Goal: Task Accomplishment & Management: Manage account settings

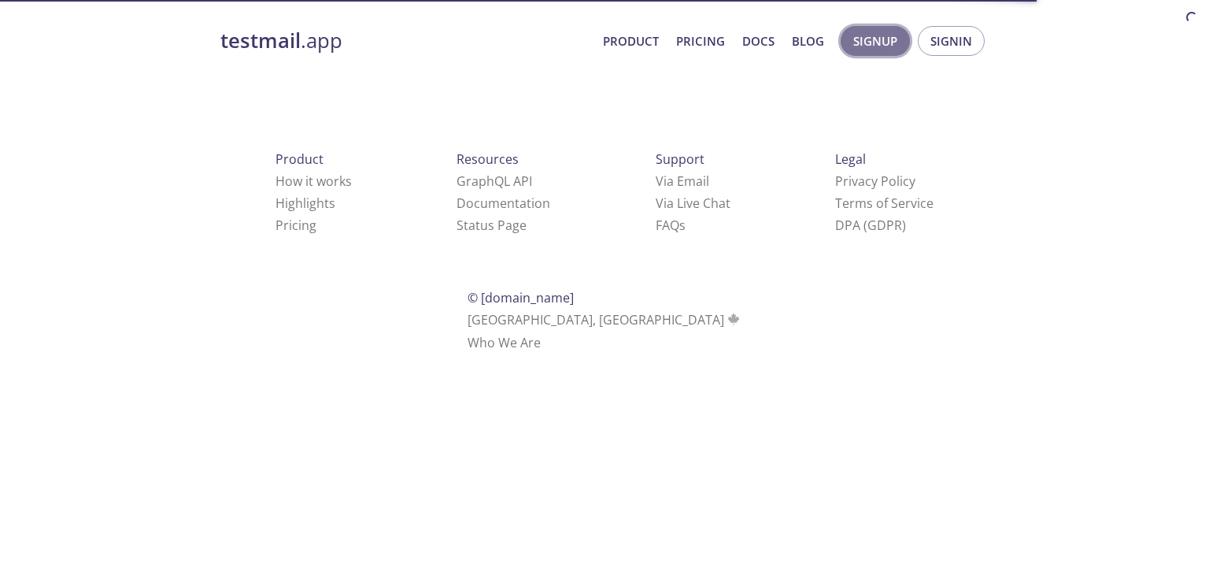
click at [897, 39] on span "Signup" at bounding box center [875, 41] width 44 height 20
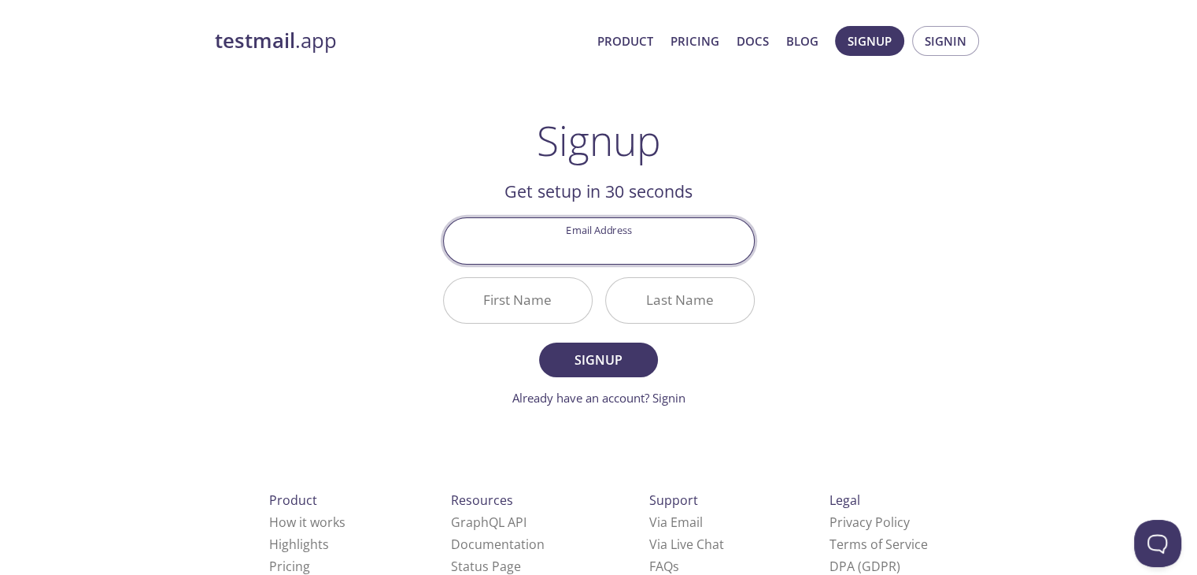
click at [583, 256] on input "Email Address" at bounding box center [599, 240] width 310 height 45
type input "nikhilchandurkar24@gmail.com"
click at [521, 290] on input "First Name" at bounding box center [518, 300] width 148 height 45
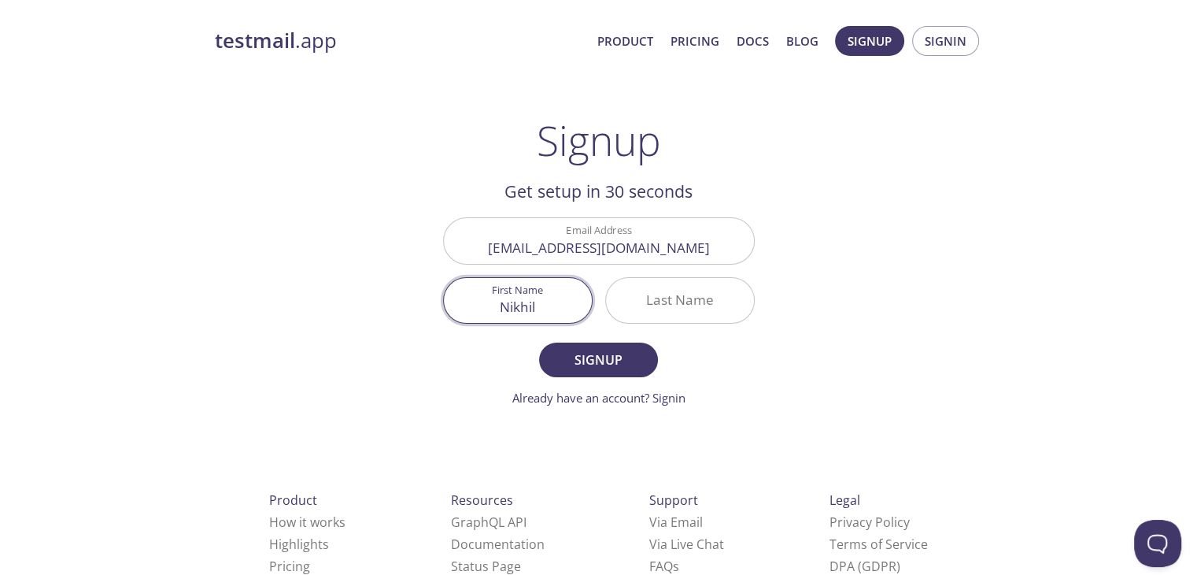
type input "Nikhil"
click at [644, 281] on input "Last Name" at bounding box center [680, 300] width 148 height 45
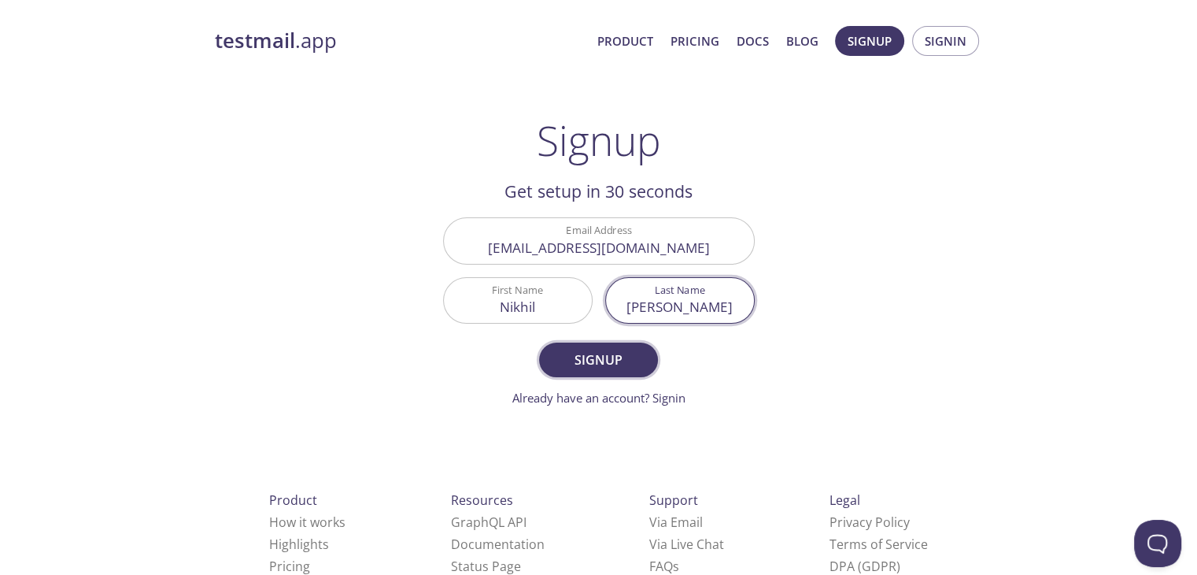
type input "Chandurkar"
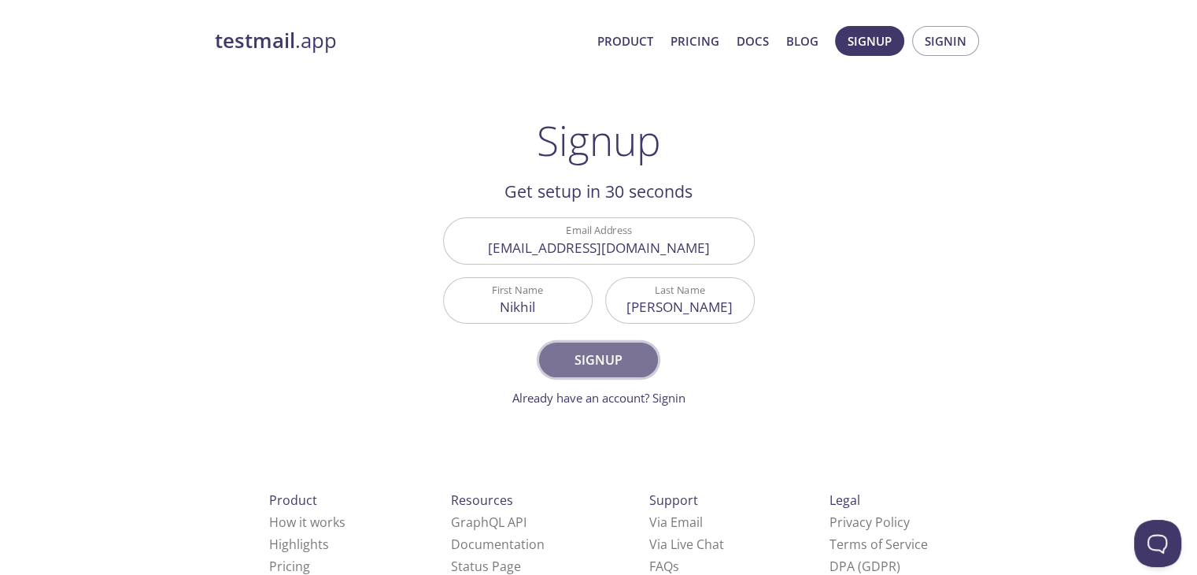
click at [597, 359] on span "Signup" at bounding box center [598, 360] width 83 height 22
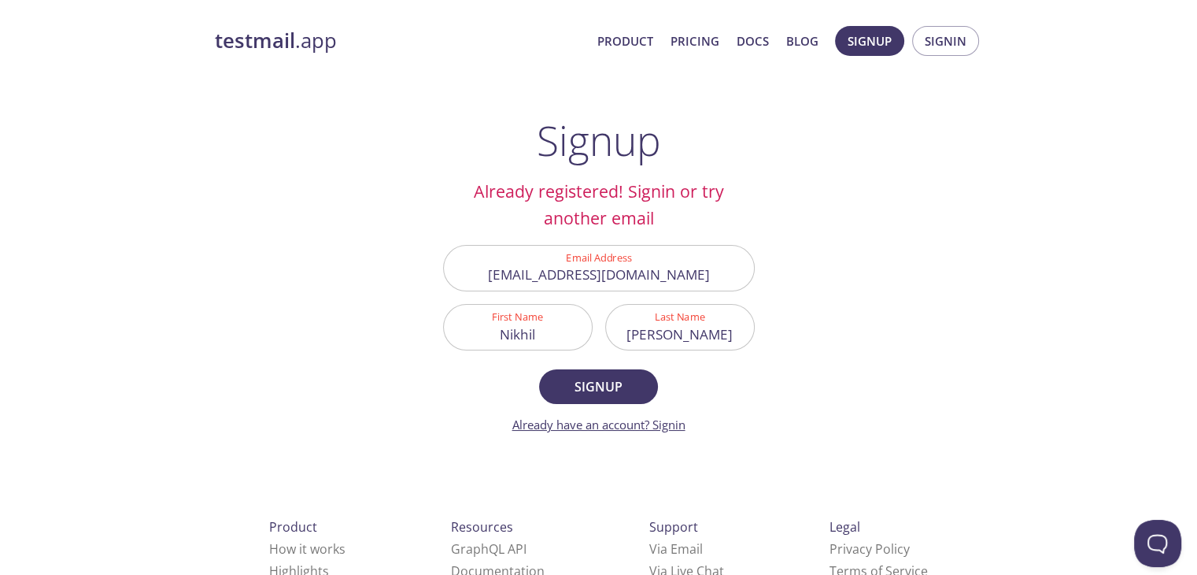
click at [674, 423] on link "Already have an account? Signin" at bounding box center [598, 424] width 173 height 16
click at [668, 432] on div "Already have an account? Signin" at bounding box center [598, 424] width 173 height 17
click at [666, 420] on link "Already have an account? Signin" at bounding box center [598, 424] width 173 height 16
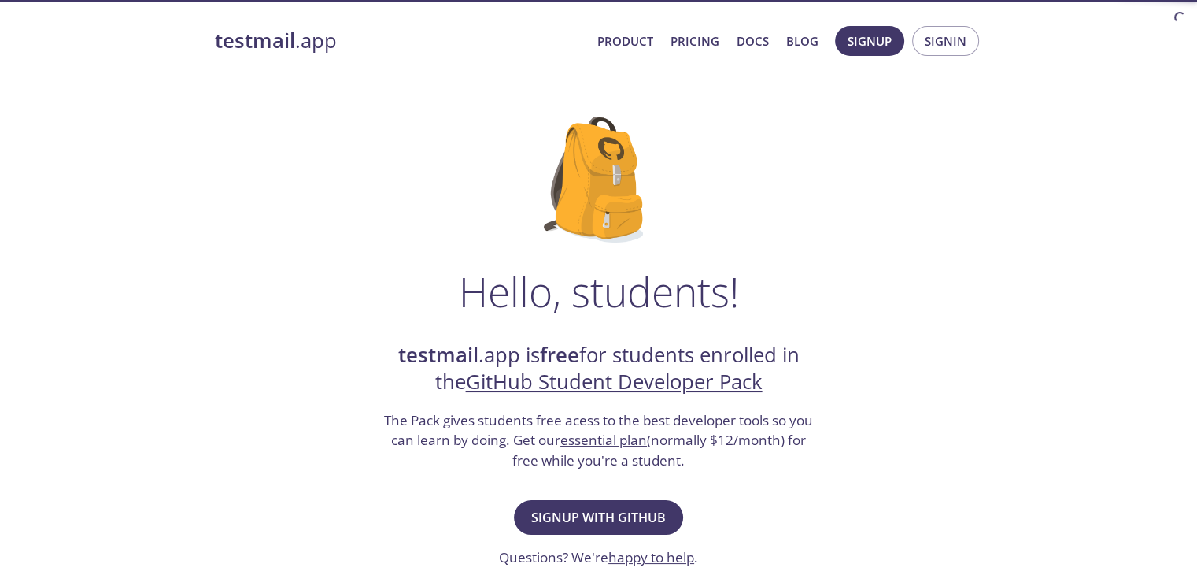
scroll to position [43, 0]
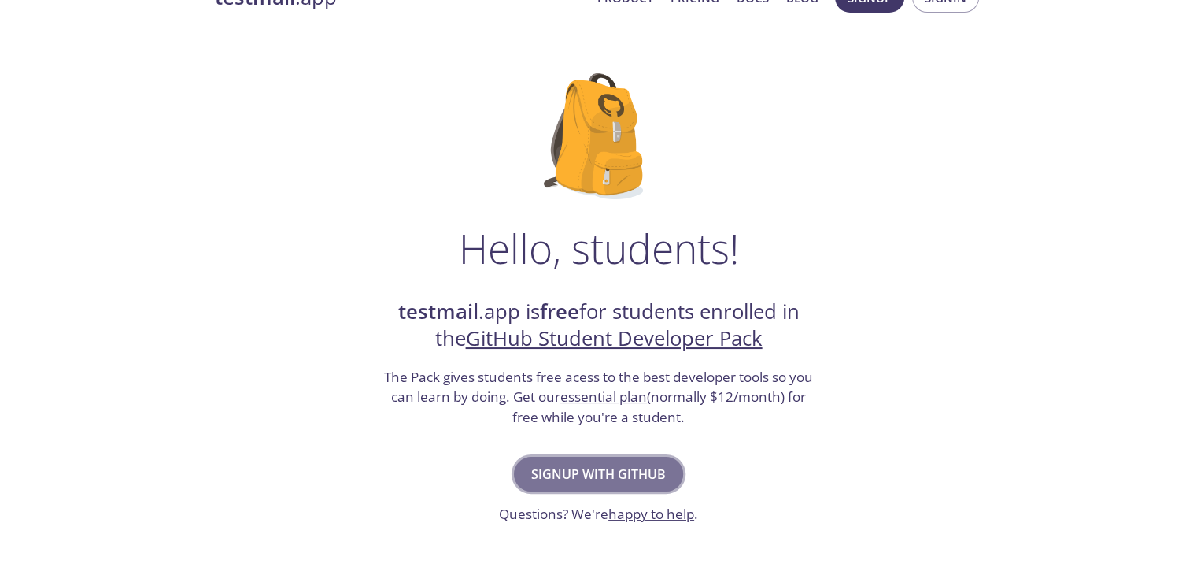
click at [620, 479] on span "Signup with GitHub" at bounding box center [598, 474] width 135 height 22
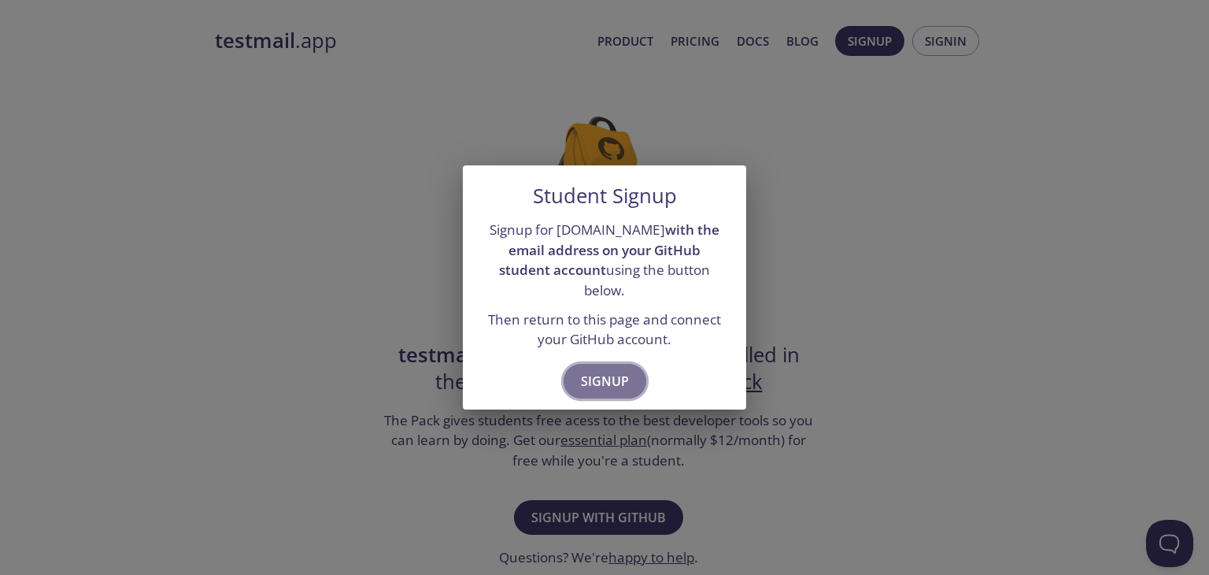
click at [615, 370] on span "Signup" at bounding box center [605, 381] width 48 height 22
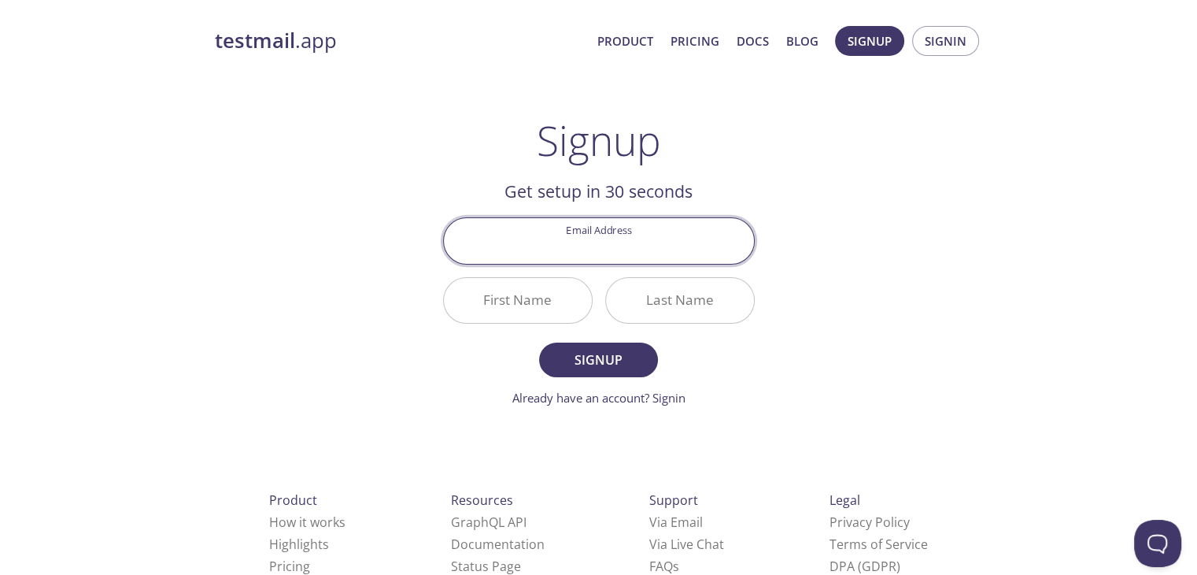
click at [614, 234] on input "Email Address" at bounding box center [599, 240] width 310 height 45
type input "[EMAIL_ADDRESS][DOMAIN_NAME]"
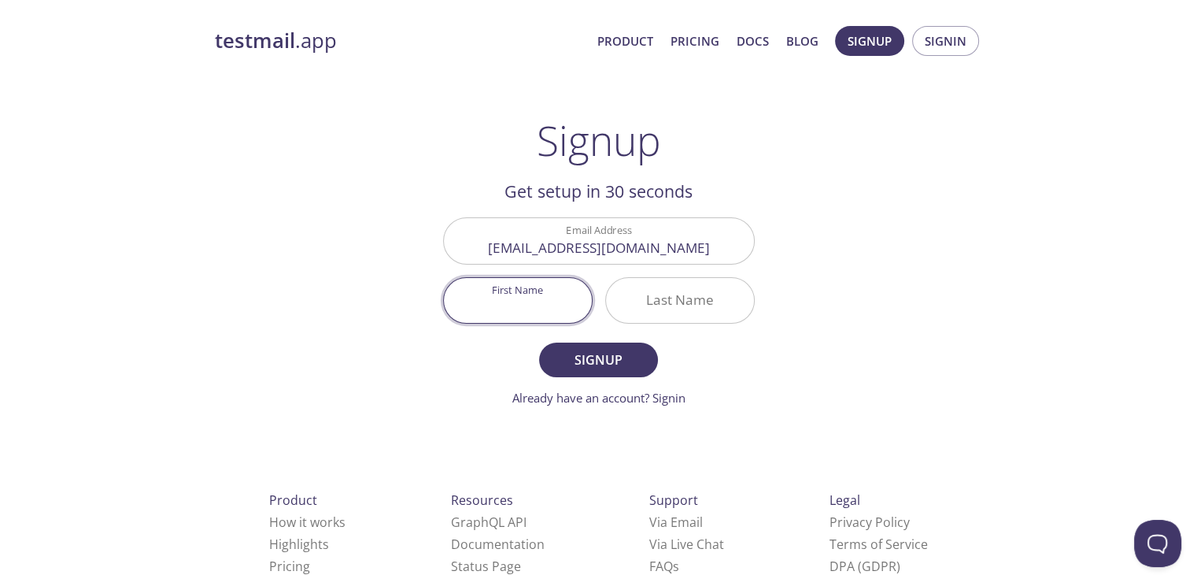
click at [534, 309] on input "First Name" at bounding box center [518, 300] width 148 height 45
type input "Nikhil"
click at [649, 303] on input "Last Name" at bounding box center [680, 300] width 148 height 45
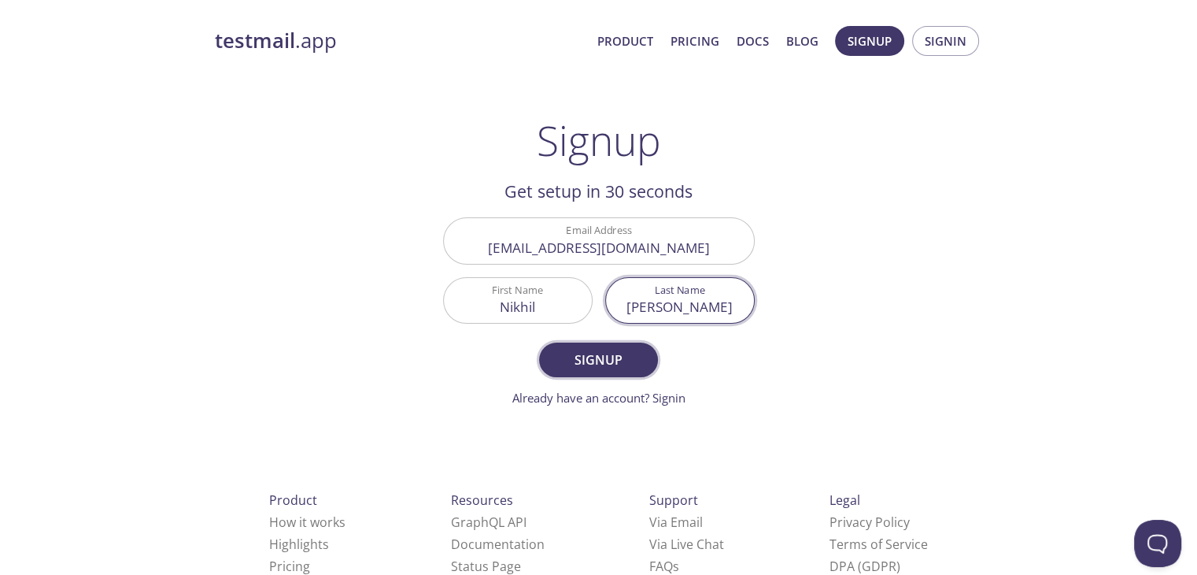
type input "[PERSON_NAME]"
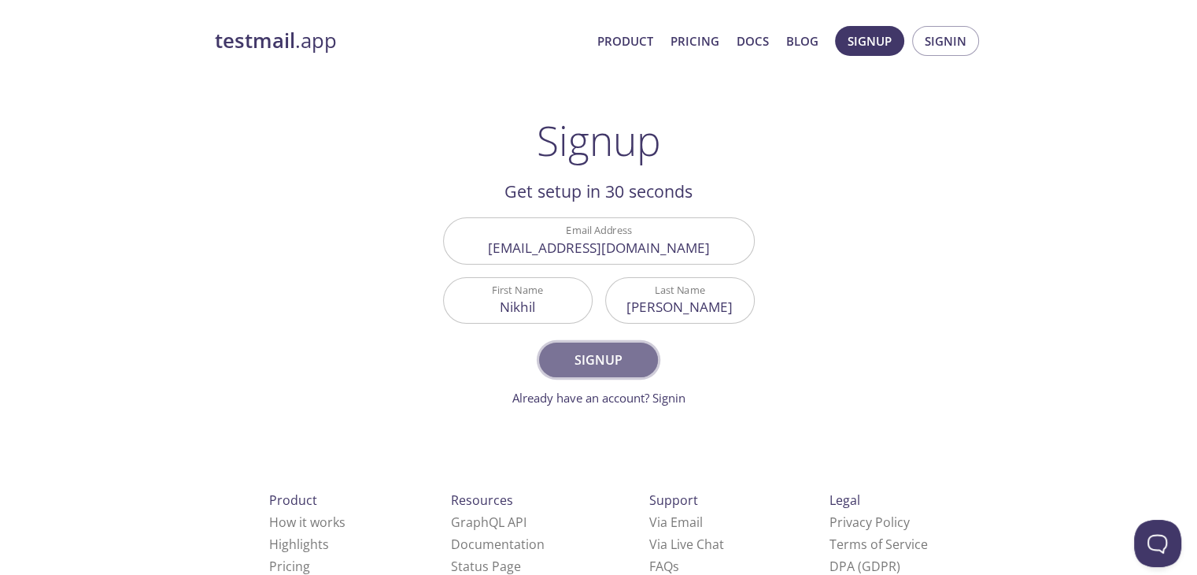
click at [626, 357] on span "Signup" at bounding box center [598, 360] width 83 height 22
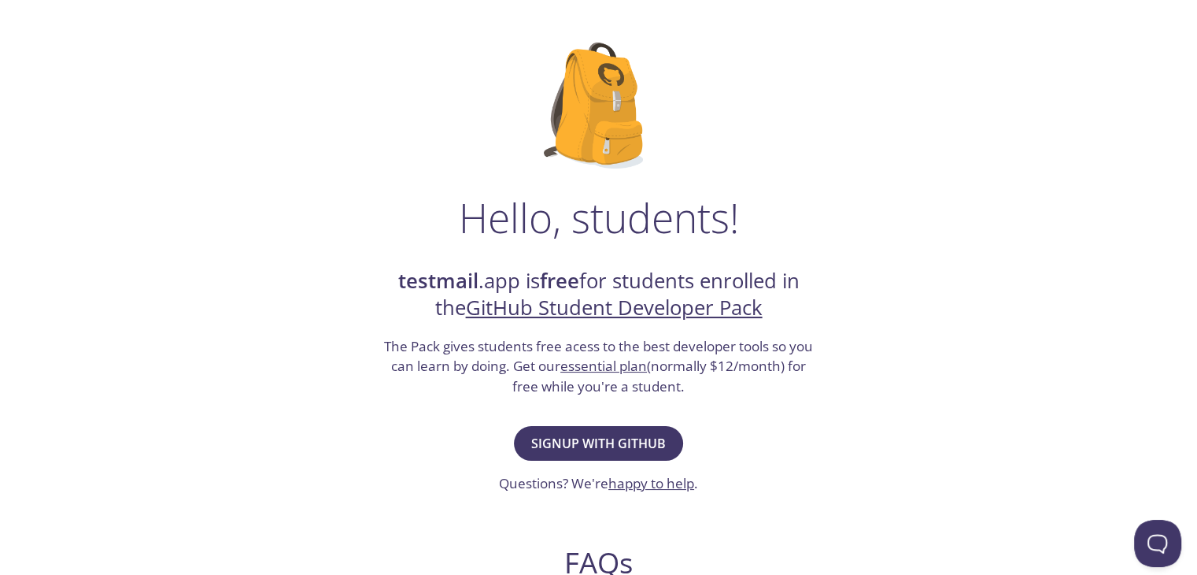
scroll to position [72, 0]
click at [620, 319] on link "GitHub Student Developer Pack" at bounding box center [614, 309] width 297 height 28
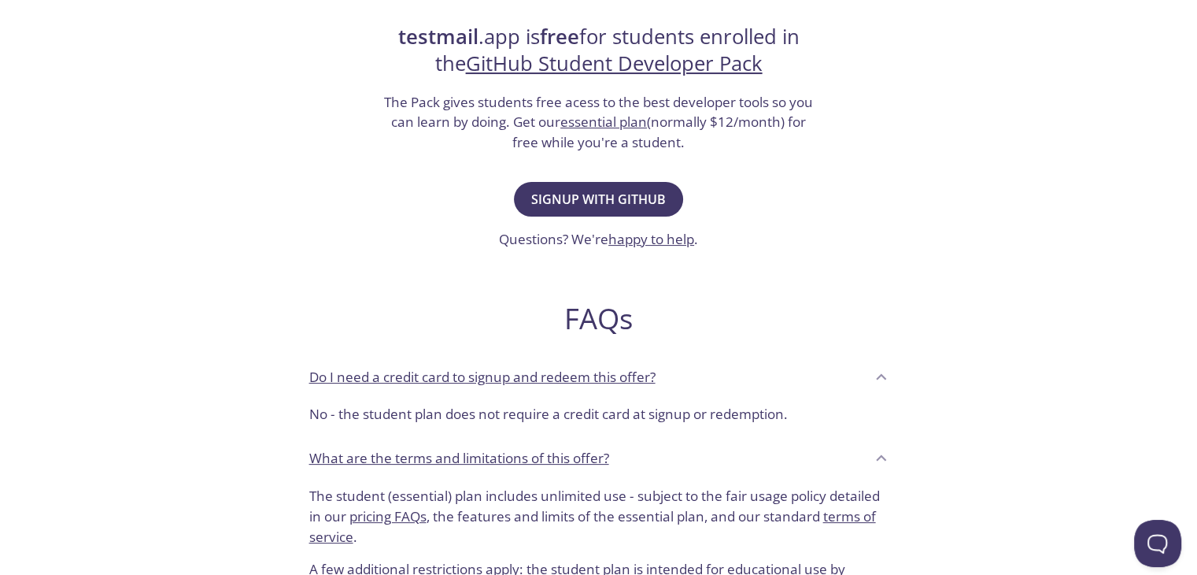
scroll to position [323, 0]
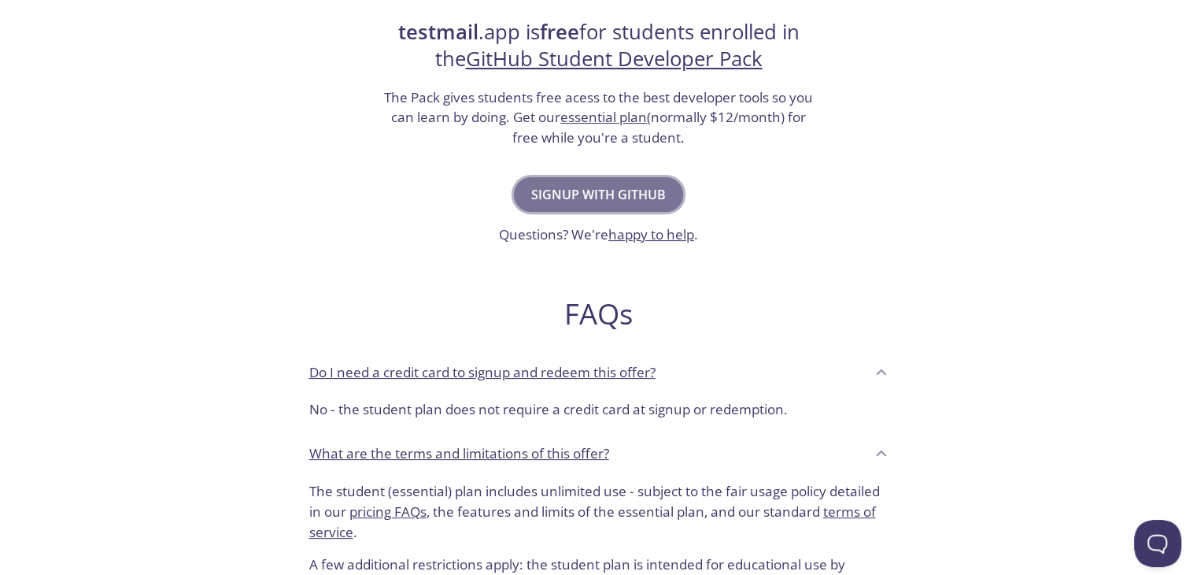
click at [602, 195] on span "Signup with GitHub" at bounding box center [598, 194] width 135 height 22
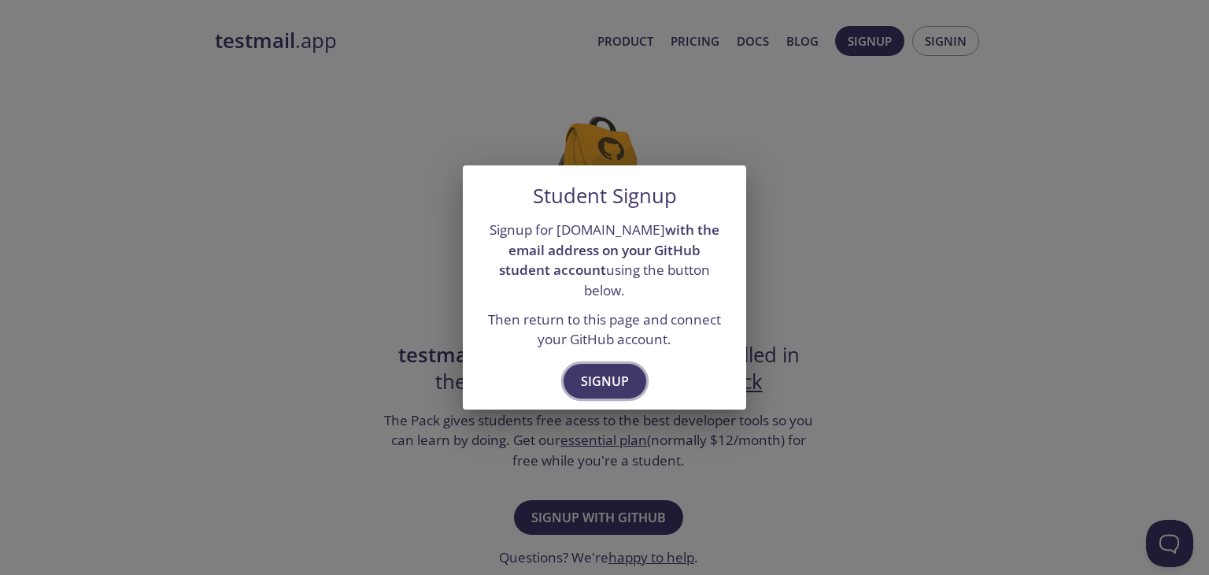
click at [617, 370] on span "Signup" at bounding box center [605, 381] width 48 height 22
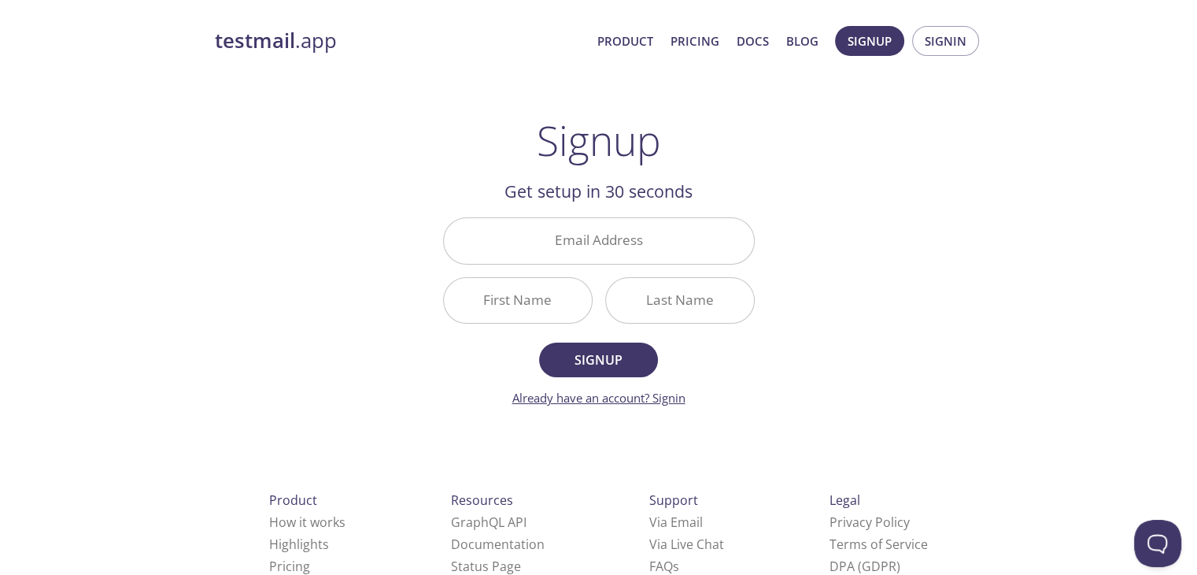
click at [664, 401] on link "Already have an account? Signin" at bounding box center [598, 398] width 173 height 16
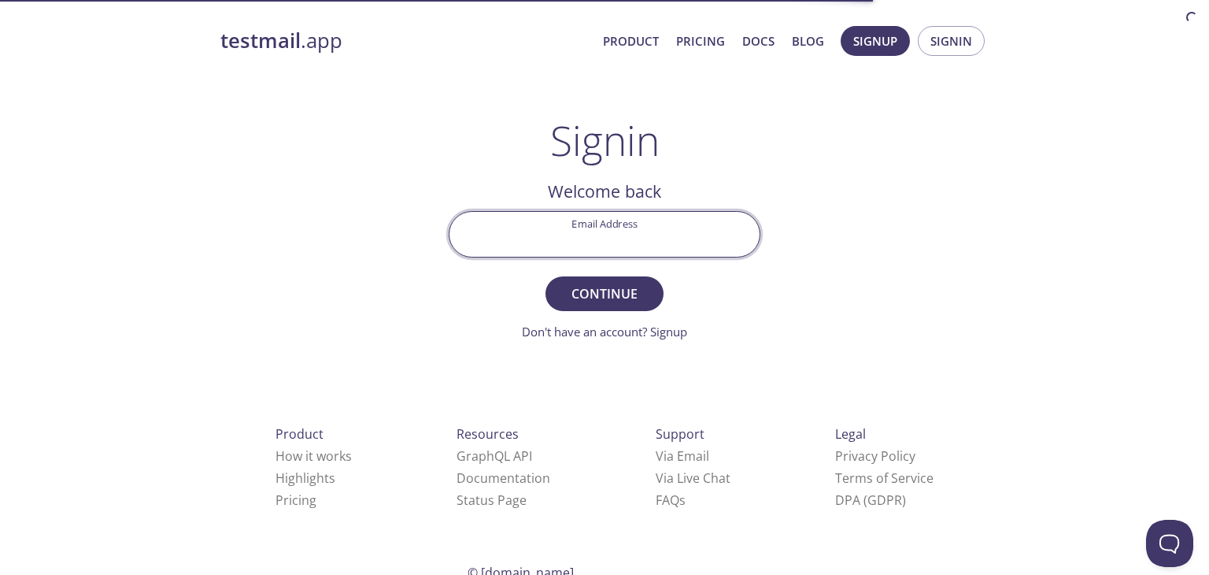
click at [635, 231] on input "Email Address" at bounding box center [604, 234] width 310 height 45
type input "[EMAIL_ADDRESS][DOMAIN_NAME]"
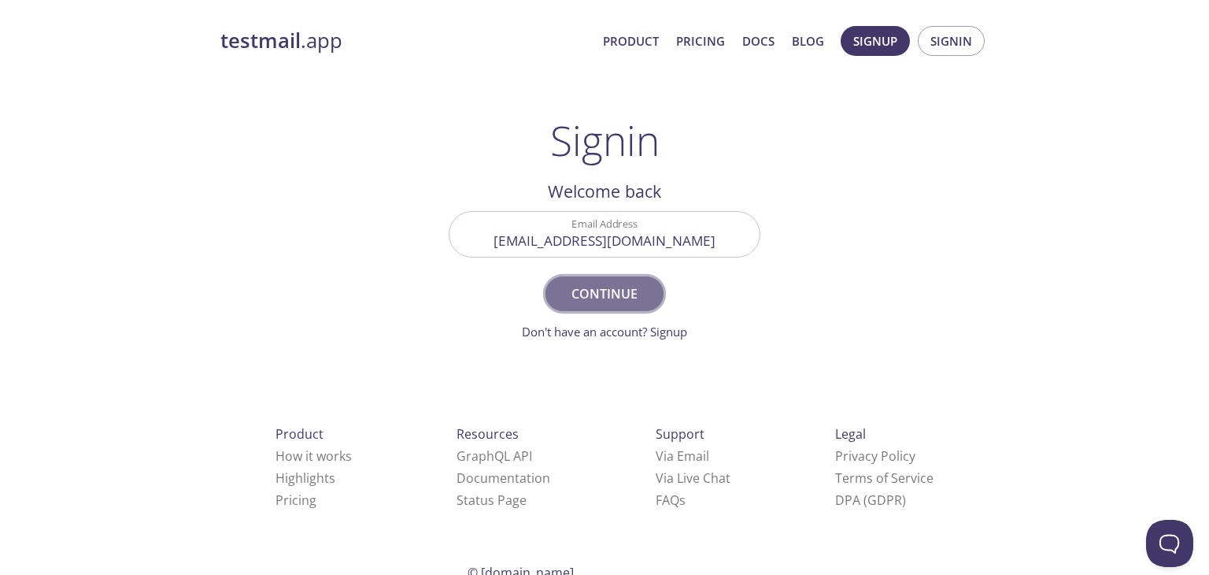
click at [631, 284] on span "Continue" at bounding box center [604, 294] width 83 height 22
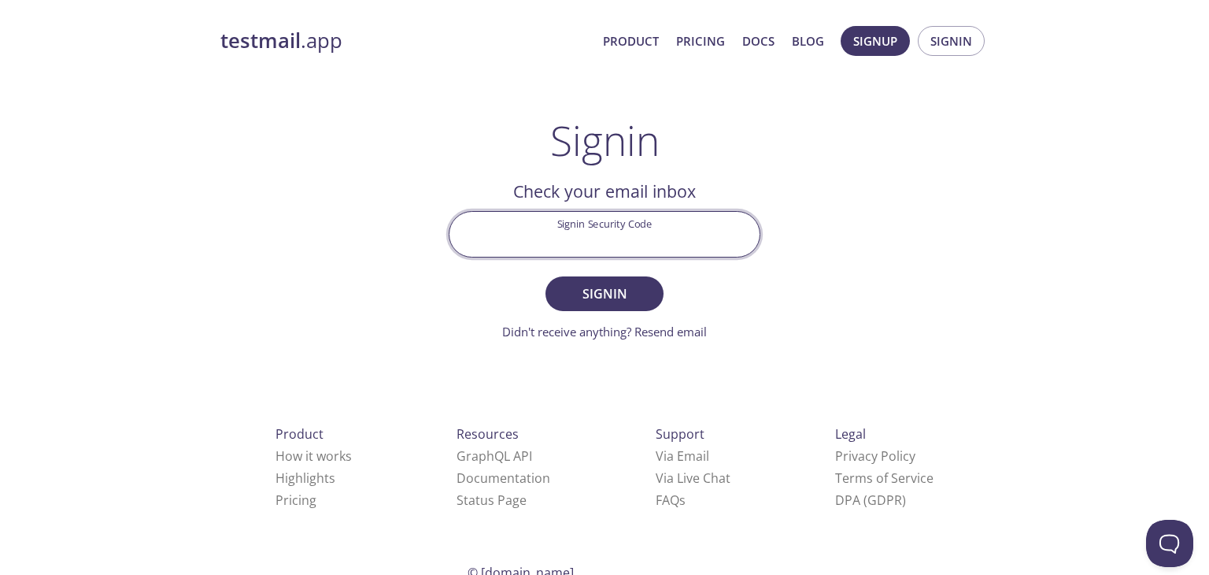
click at [589, 224] on input "Signin Security Code" at bounding box center [604, 234] width 310 height 45
type input "3B3N47G"
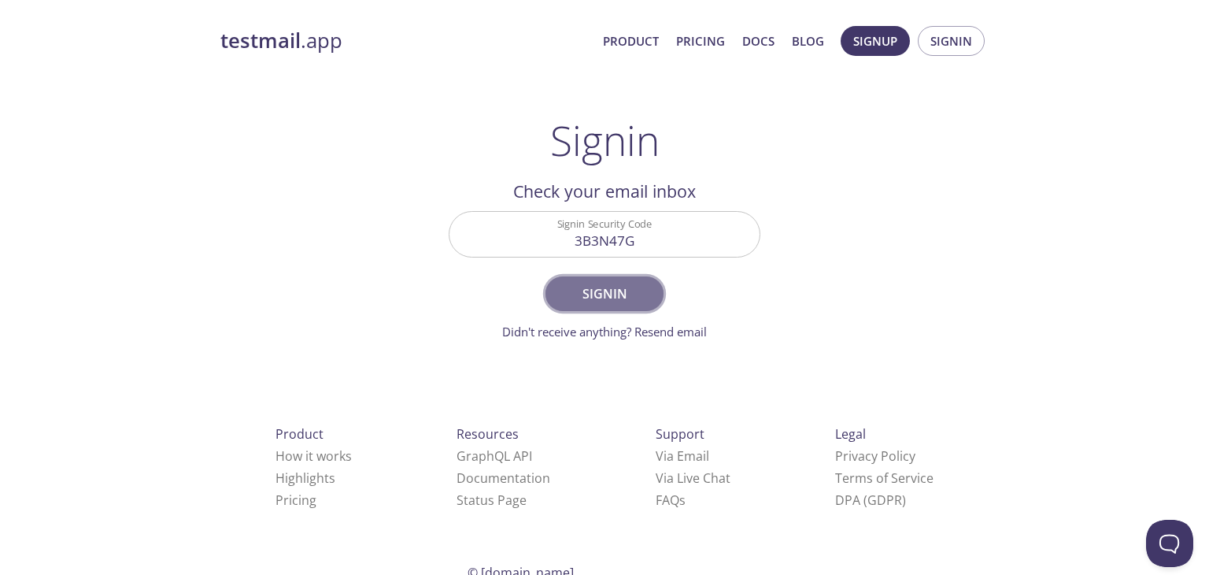
click at [620, 297] on span "Signin" at bounding box center [604, 294] width 83 height 22
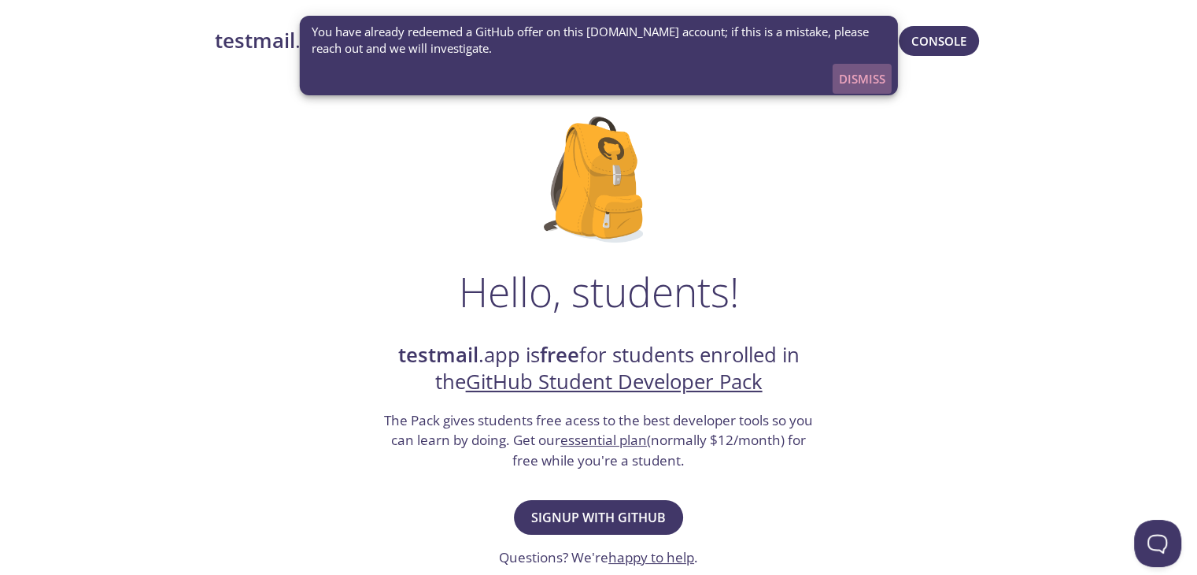
click at [862, 84] on span "Dismiss" at bounding box center [862, 78] width 46 height 20
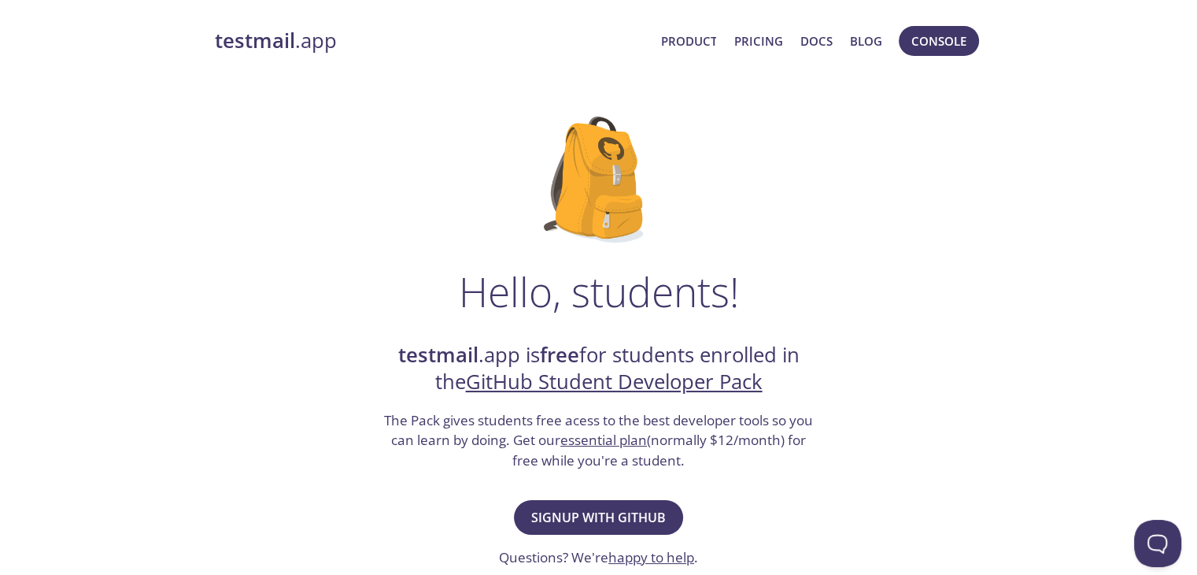
click at [315, 45] on link "testmail .app" at bounding box center [432, 41] width 434 height 27
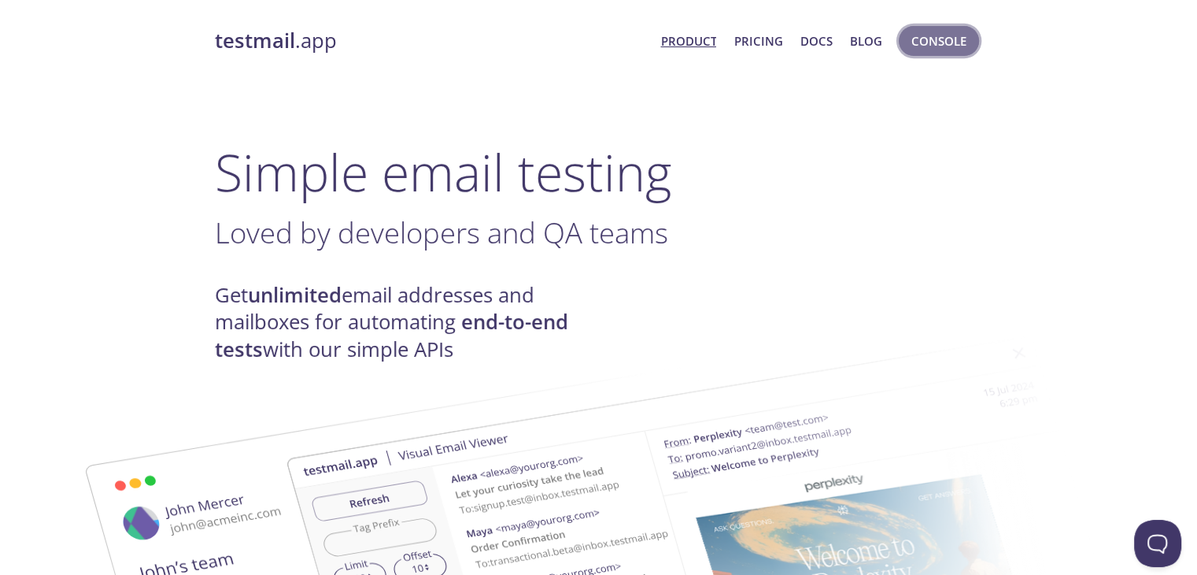
click at [948, 31] on span "Console" at bounding box center [939, 41] width 55 height 20
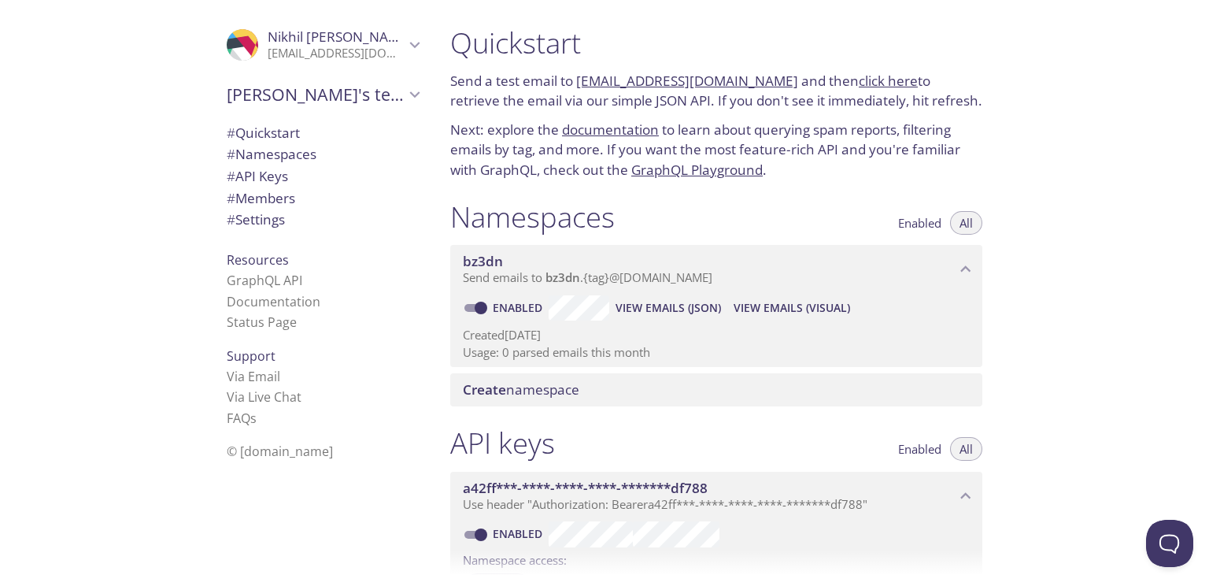
click at [859, 80] on link "click here" at bounding box center [888, 81] width 59 height 18
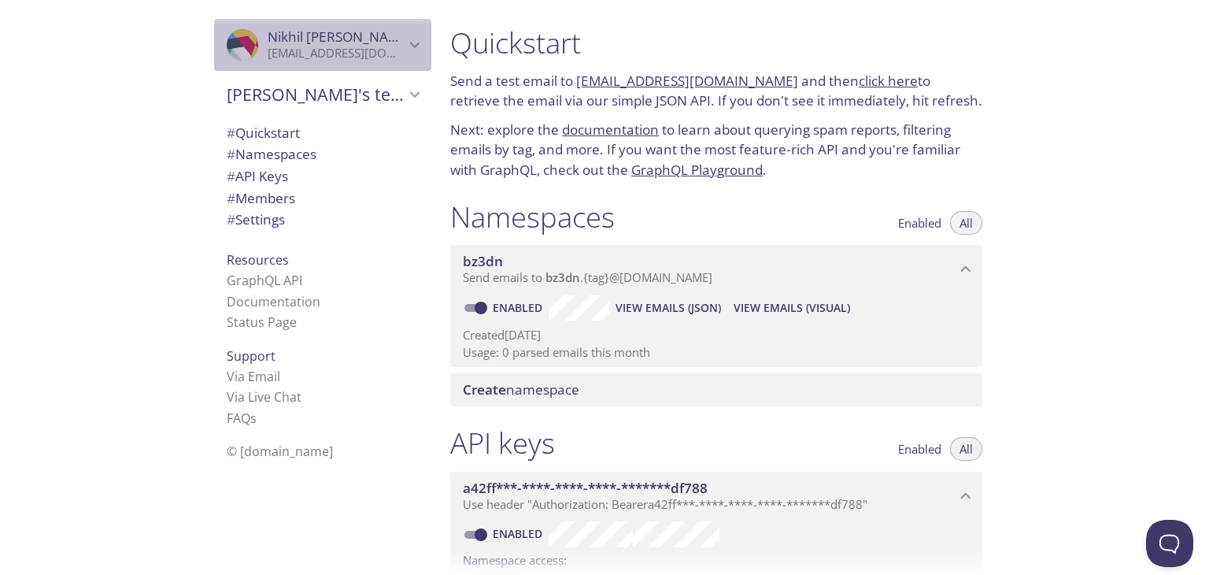
click at [278, 50] on p "[EMAIL_ADDRESS][DOMAIN_NAME]" at bounding box center [336, 54] width 137 height 16
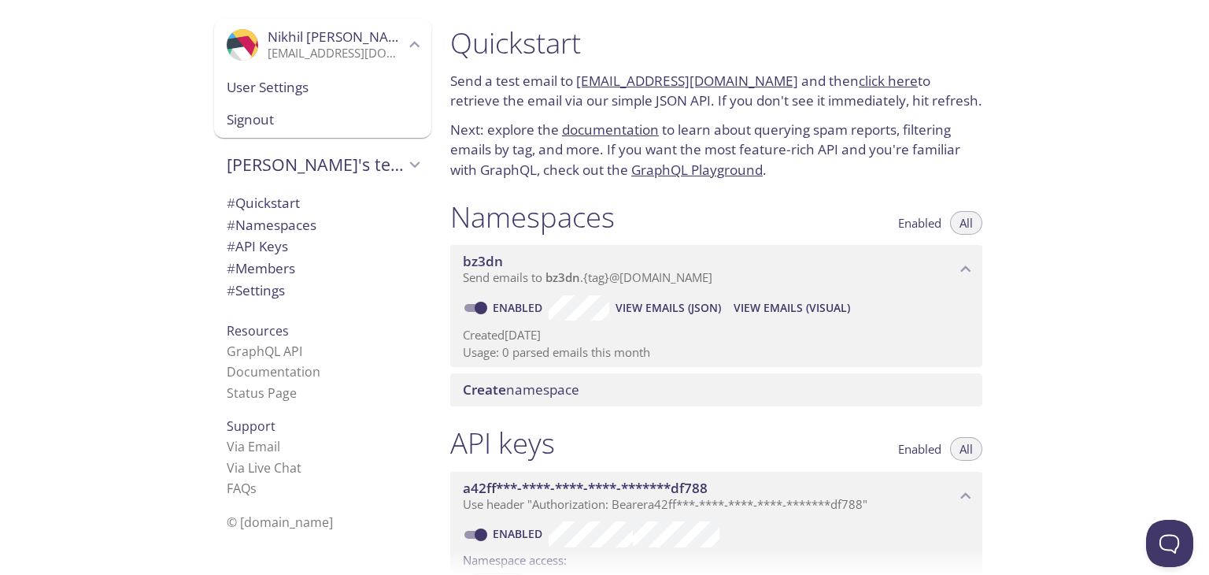
click at [278, 102] on div "User Settings" at bounding box center [322, 87] width 217 height 33
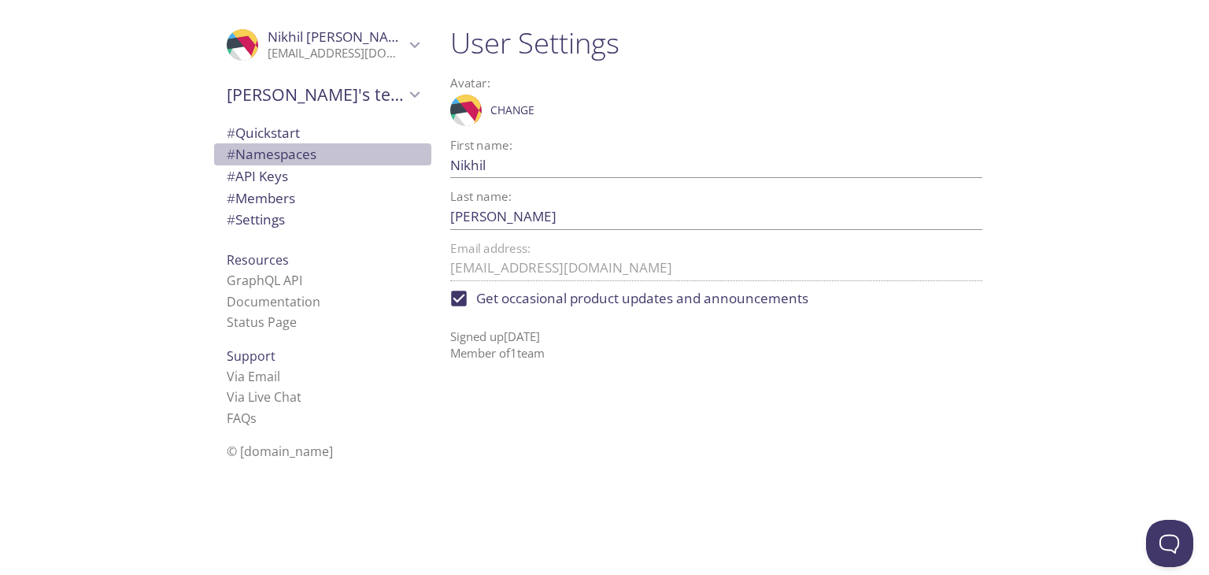
click at [261, 145] on span "# Namespaces" at bounding box center [272, 154] width 90 height 18
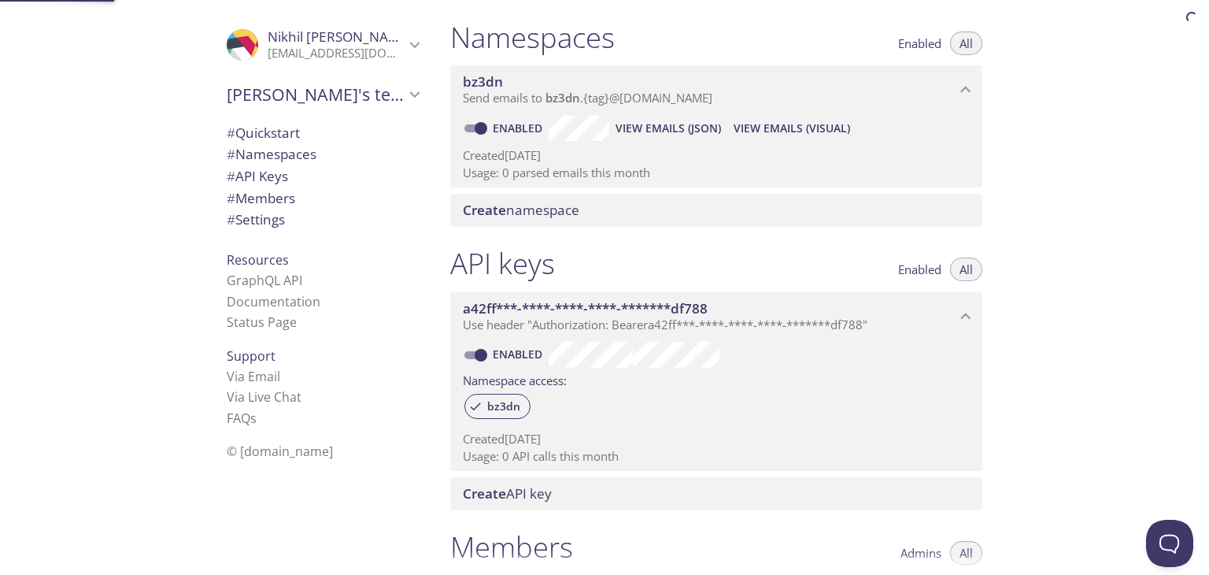
scroll to position [198, 0]
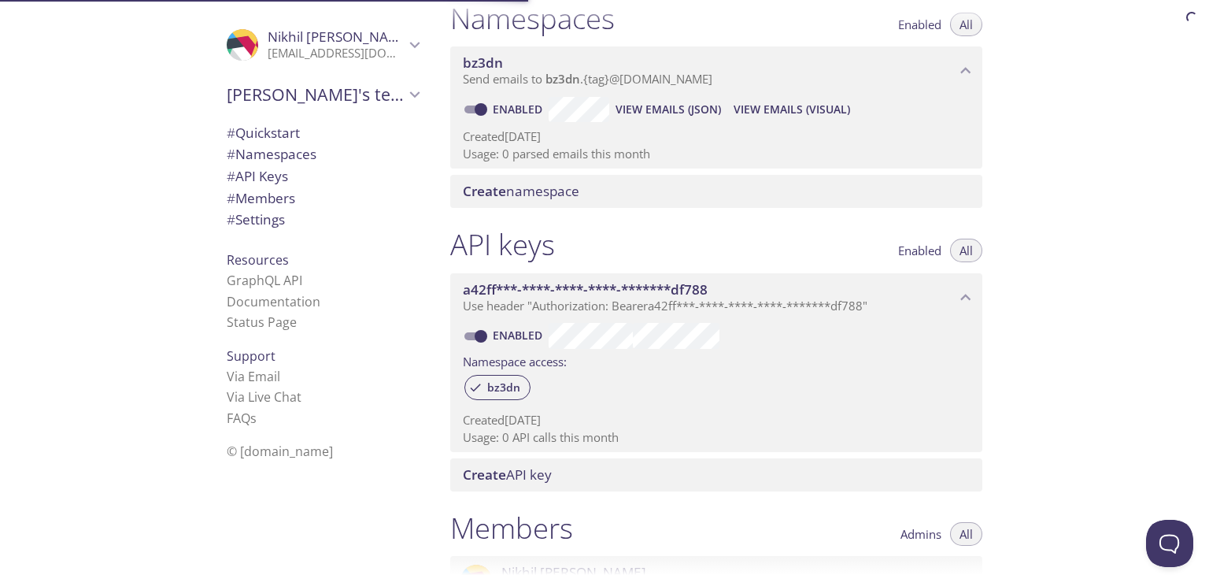
click at [258, 183] on span "# API Keys" at bounding box center [257, 176] width 61 height 18
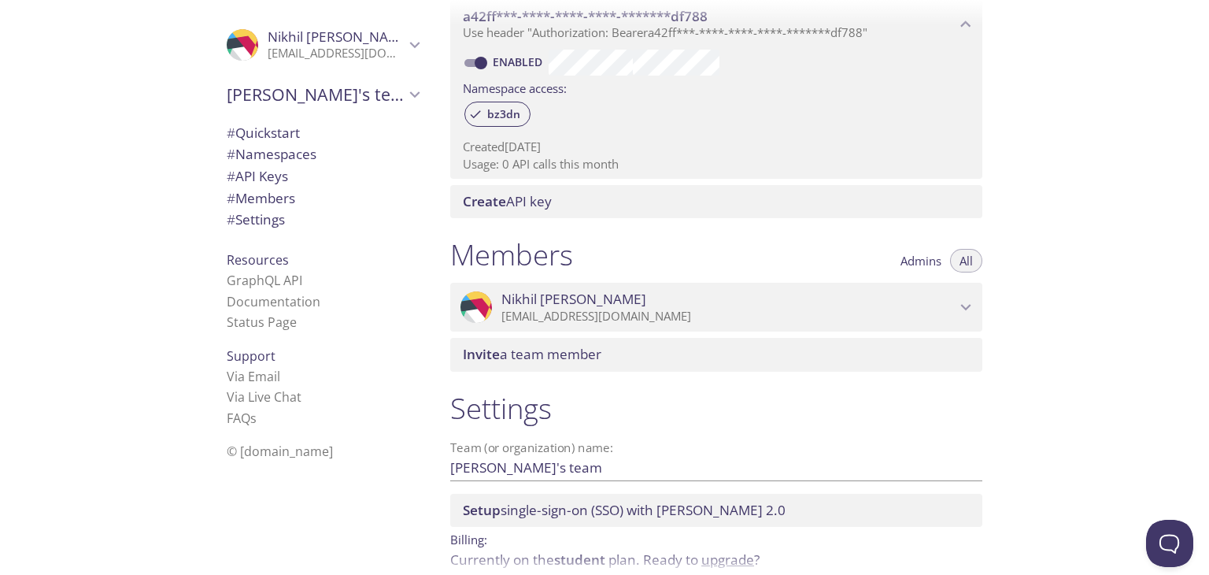
scroll to position [472, 0]
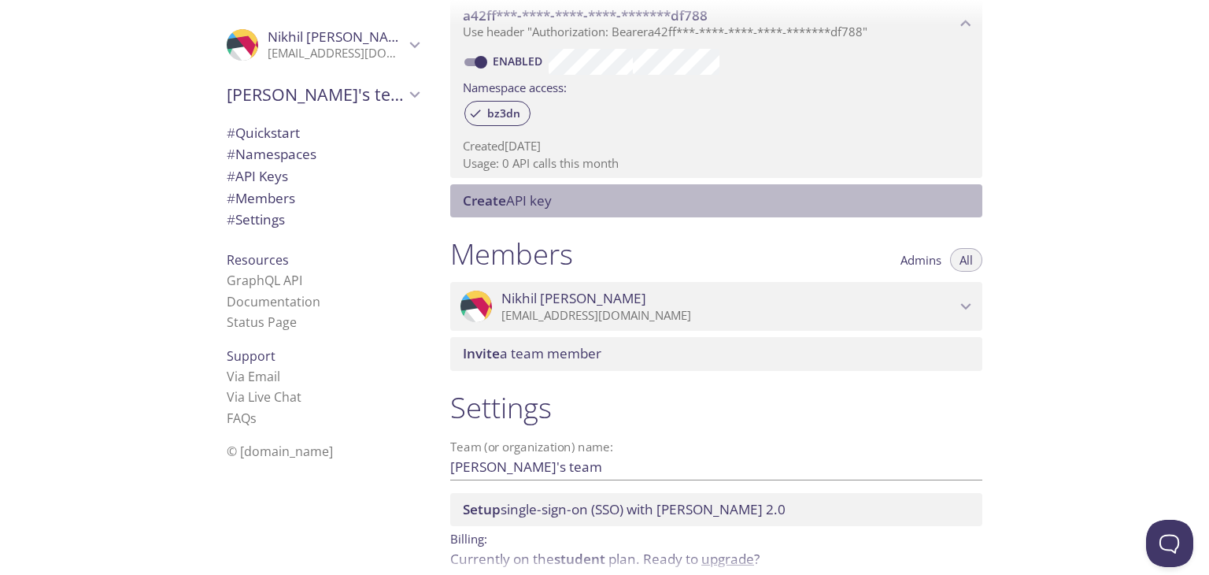
click at [511, 209] on div "Create API key" at bounding box center [716, 200] width 532 height 33
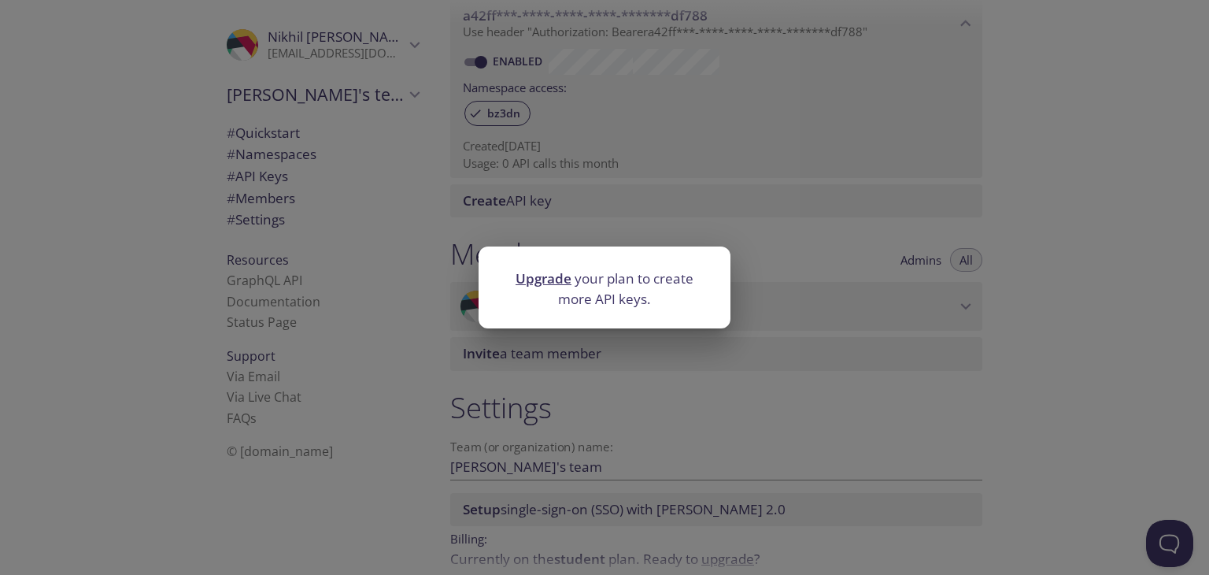
click at [809, 271] on div "Upgrade your plan to create more API keys." at bounding box center [604, 287] width 1209 height 575
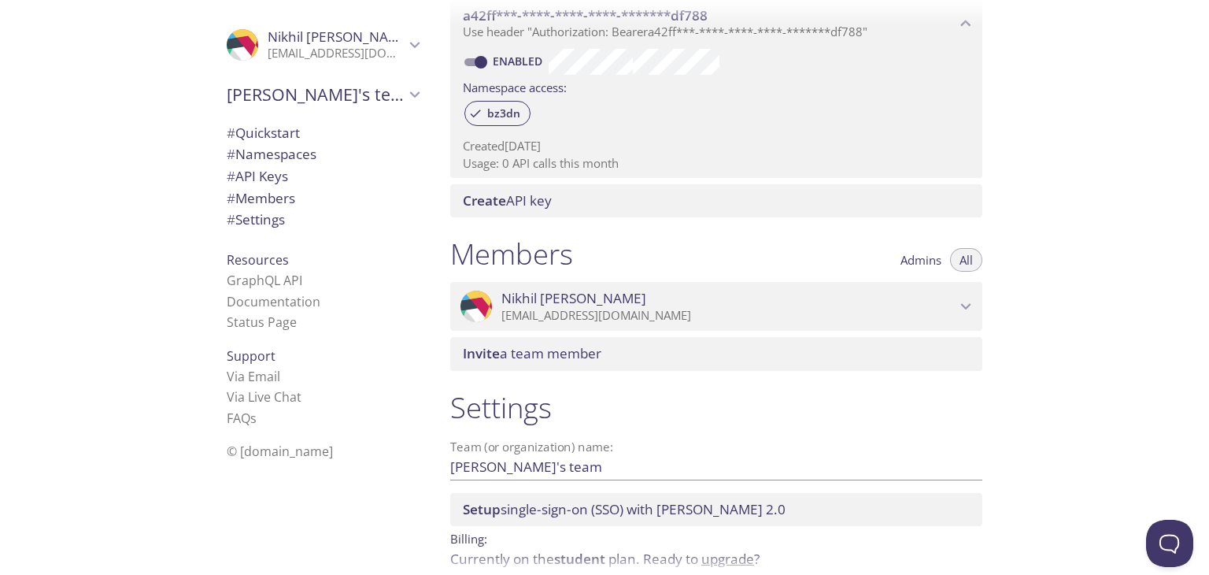
drag, startPoint x: 809, startPoint y: 271, endPoint x: 812, endPoint y: 297, distance: 26.2
click at [812, 297] on div "Members Admins All .cls-1 { fill: #6d5ca8; } .cls-2 { fill: #3fc191; } .cls-3 {…" at bounding box center [716, 303] width 557 height 153
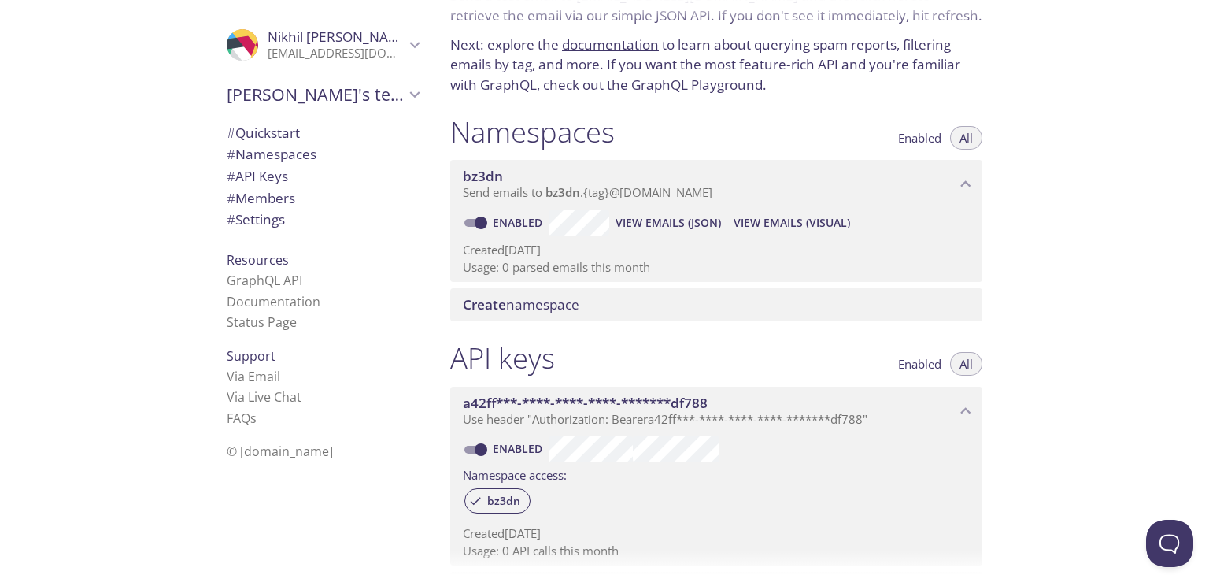
scroll to position [0, 0]
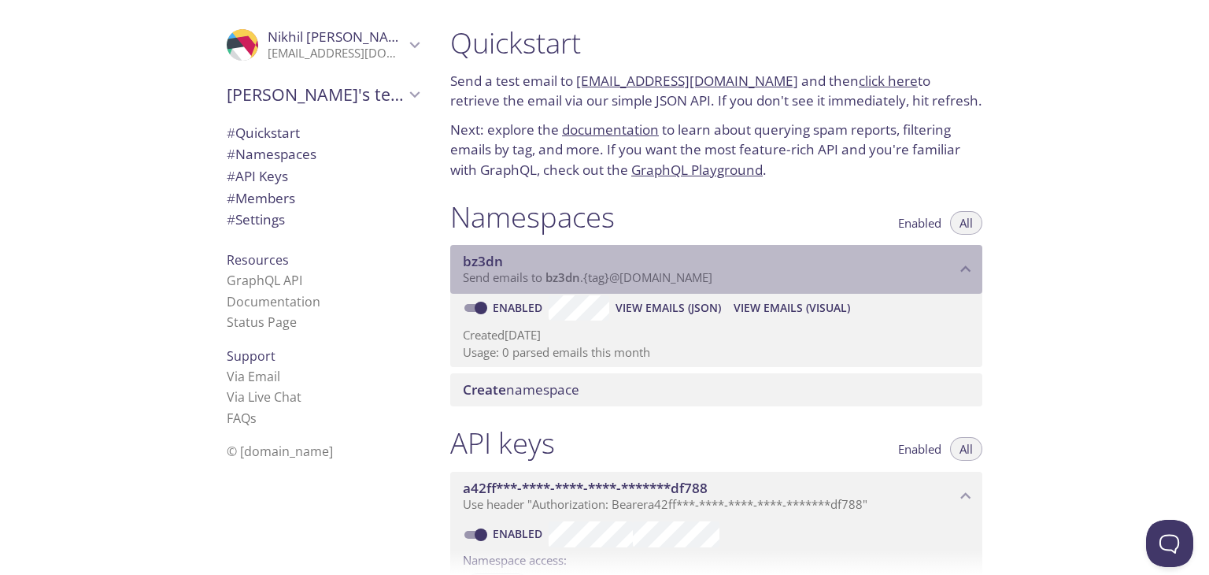
click at [595, 276] on span "Send emails to bz3dn . {tag} @[DOMAIN_NAME]" at bounding box center [588, 277] width 250 height 16
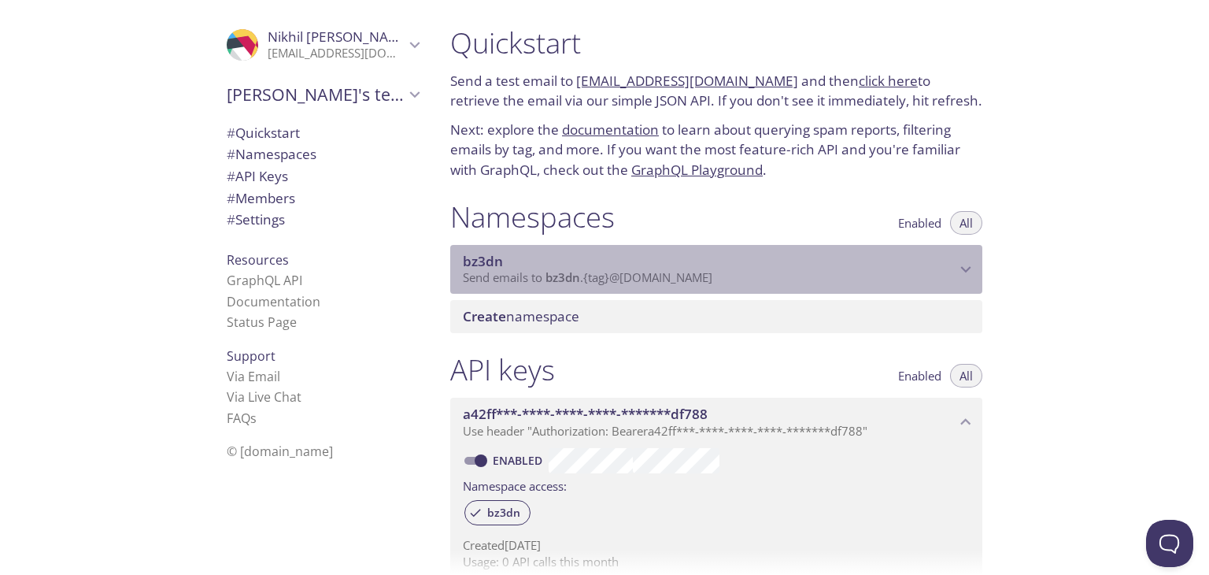
click at [595, 276] on span "Send emails to bz3dn . {tag} @[DOMAIN_NAME]" at bounding box center [588, 277] width 250 height 16
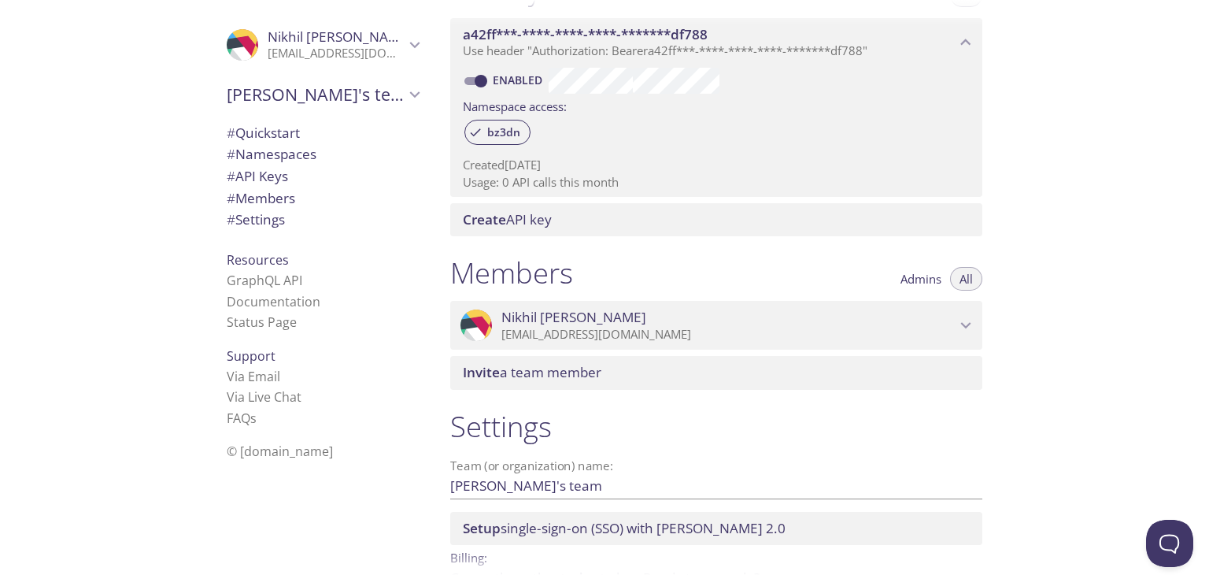
scroll to position [545, 0]
